Goal: Navigation & Orientation: Find specific page/section

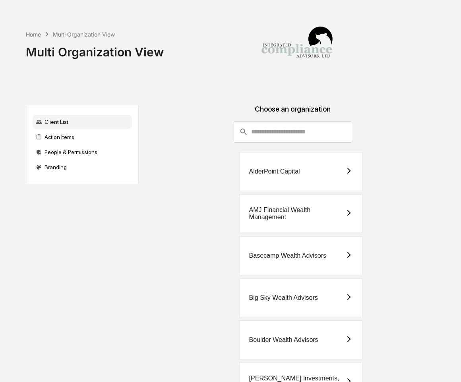
click at [201, 120] on div "Choose an organization" at bounding box center [292, 113] width 295 height 16
click at [275, 134] on input "consultant-dashboard__filter-organizations-search-bar" at bounding box center [301, 131] width 100 height 21
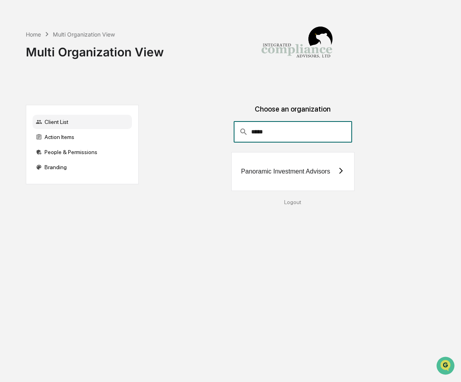
type input "*****"
click at [258, 176] on div "Panoramic Investment Advisors" at bounding box center [292, 171] width 123 height 39
